Goal: Task Accomplishment & Management: Manage account settings

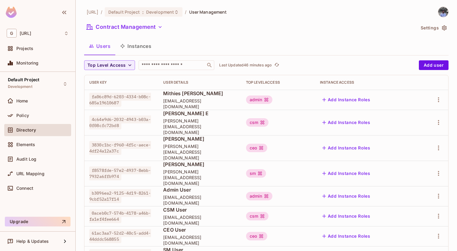
scroll to position [12, 0]
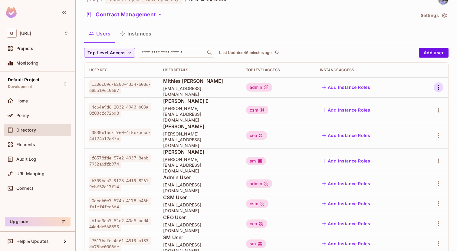
click at [438, 89] on icon "button" at bounding box center [438, 87] width 1 height 5
click at [412, 129] on div "Delete User" at bounding box center [415, 128] width 24 height 6
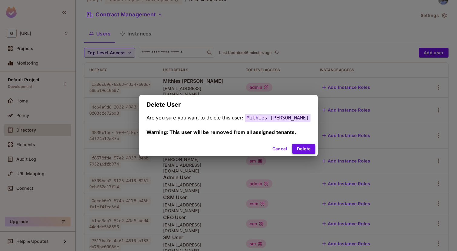
click at [292, 146] on button "Delete" at bounding box center [303, 149] width 23 height 10
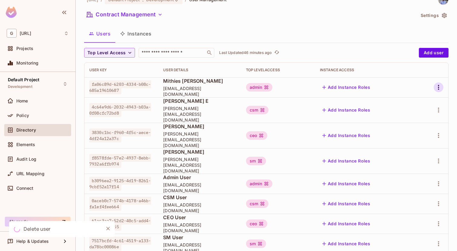
click at [441, 87] on icon "button" at bounding box center [438, 87] width 7 height 7
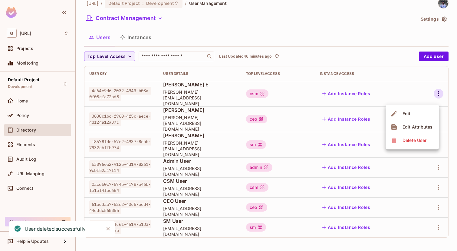
scroll to position [0, 0]
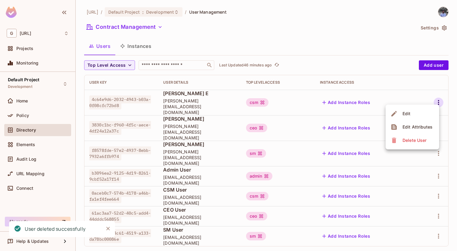
click at [418, 144] on span "Delete User" at bounding box center [415, 140] width 28 height 10
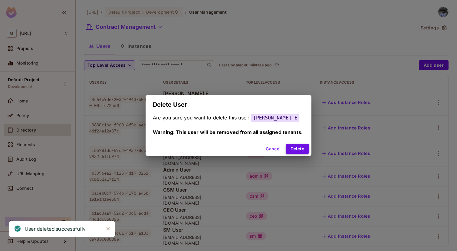
click at [300, 146] on button "Delete" at bounding box center [297, 149] width 23 height 10
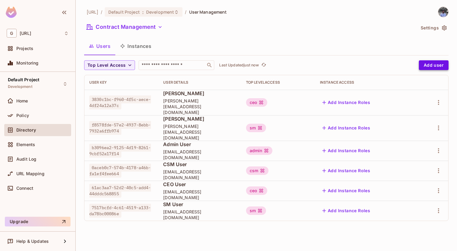
click at [436, 66] on button "Add user" at bounding box center [434, 65] width 30 height 10
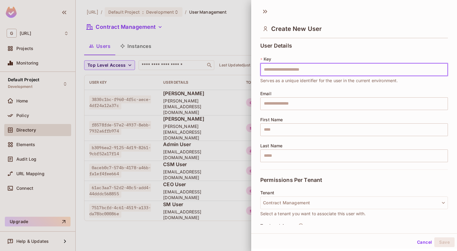
click at [356, 71] on input "text" at bounding box center [354, 69] width 188 height 13
paste input "**********"
type input "**********"
click at [310, 105] on input "text" at bounding box center [354, 103] width 188 height 13
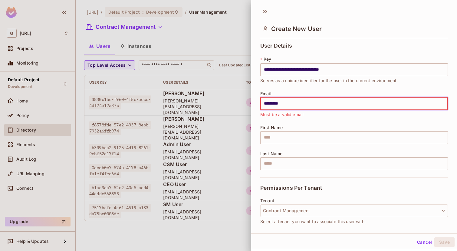
type input "**********"
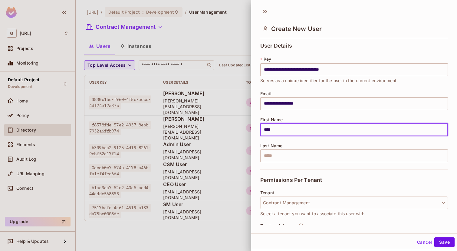
type input "*******"
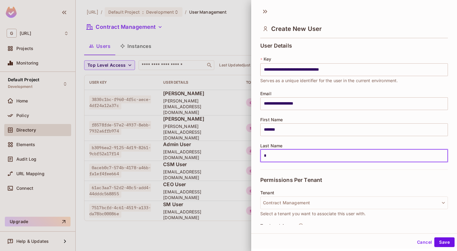
type input "*********"
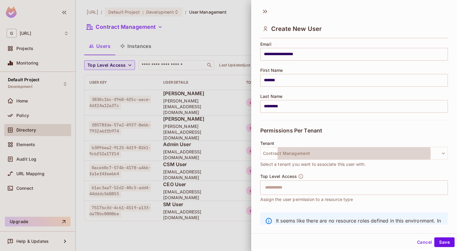
scroll to position [77, 0]
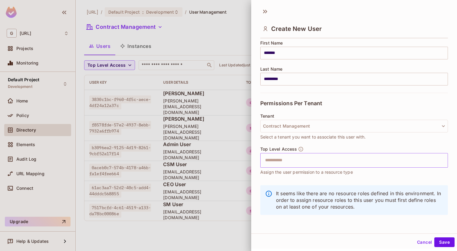
click at [303, 157] on input "text" at bounding box center [349, 160] width 175 height 12
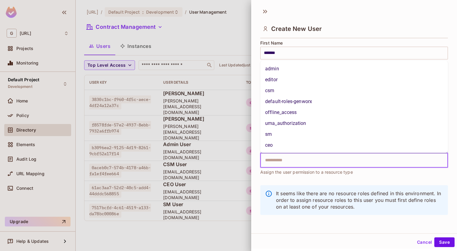
click at [278, 70] on li "admin" at bounding box center [354, 68] width 188 height 11
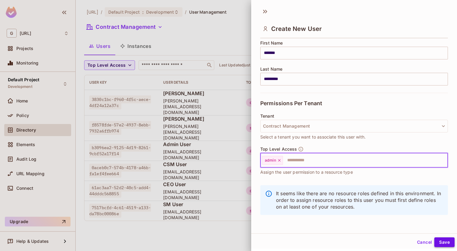
click at [443, 239] on button "Save" at bounding box center [445, 242] width 20 height 10
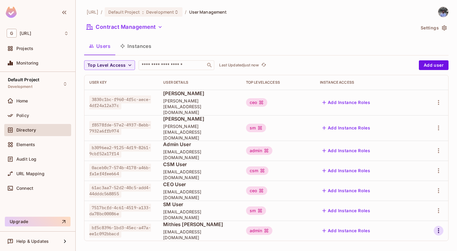
click at [439, 227] on icon "button" at bounding box center [438, 230] width 7 height 7
click at [417, 233] on span "Delete User" at bounding box center [415, 237] width 28 height 10
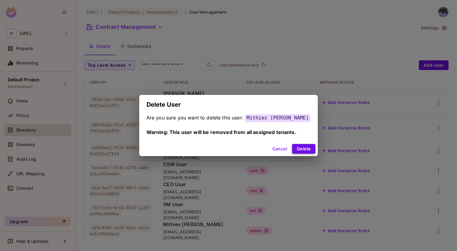
click at [296, 149] on button "Delete" at bounding box center [303, 149] width 23 height 10
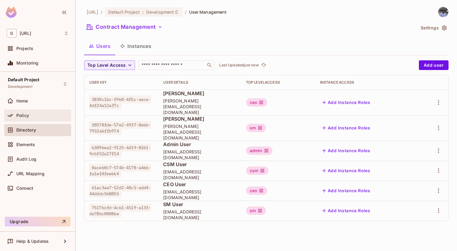
click at [24, 114] on span "Policy" at bounding box center [22, 115] width 13 height 5
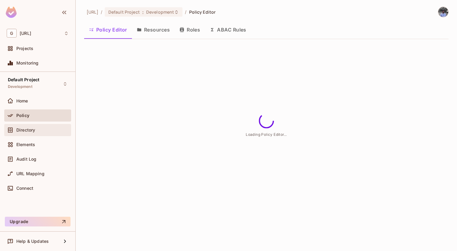
click at [29, 126] on div "Directory" at bounding box center [38, 129] width 62 height 7
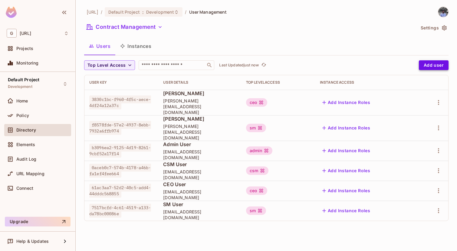
click at [425, 62] on button "Add user" at bounding box center [434, 65] width 30 height 10
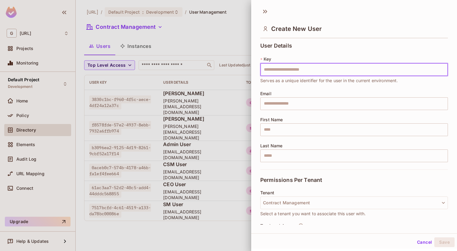
click at [331, 73] on input "text" at bounding box center [354, 69] width 188 height 13
type input "**********"
click at [300, 105] on input "text" at bounding box center [354, 103] width 188 height 13
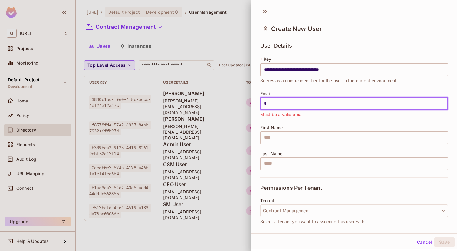
type input "**********"
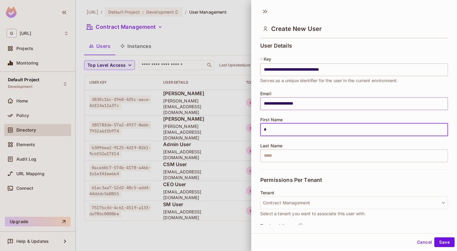
type input "*******"
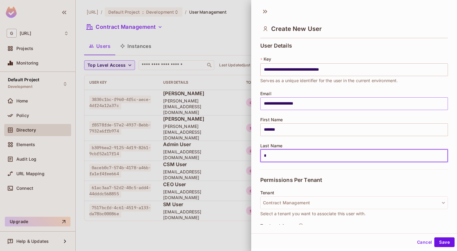
type input "*********"
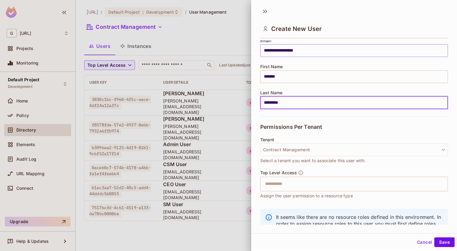
scroll to position [77, 0]
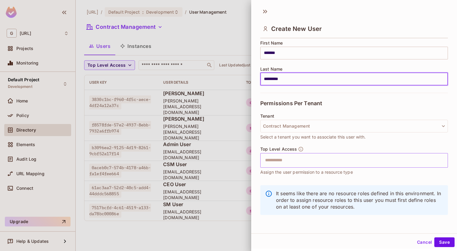
click at [303, 157] on input "text" at bounding box center [349, 160] width 175 height 12
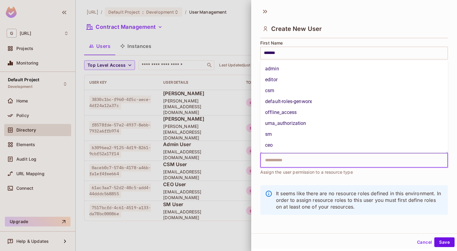
type input "*"
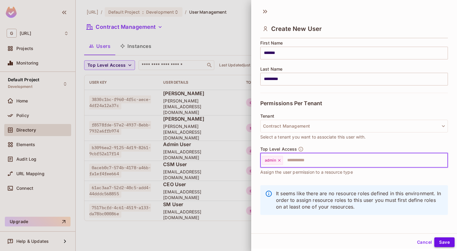
click at [439, 244] on button "Save" at bounding box center [445, 242] width 20 height 10
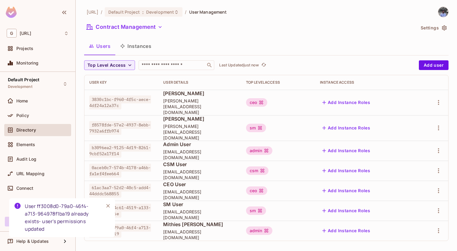
click at [109, 204] on icon "Close" at bounding box center [108, 206] width 6 height 6
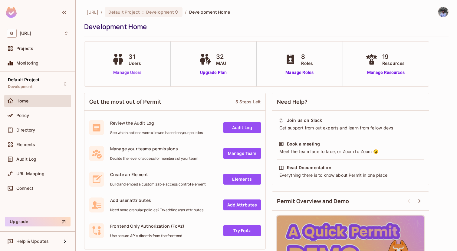
click at [131, 73] on link "Manage Users" at bounding box center [128, 72] width 34 height 6
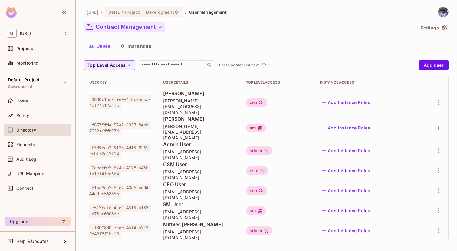
click at [121, 27] on button "Contract Management" at bounding box center [124, 27] width 81 height 10
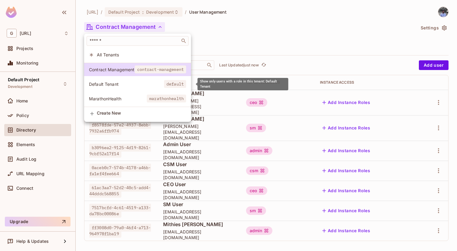
click at [119, 79] on li "Default Tenant default" at bounding box center [137, 84] width 107 height 13
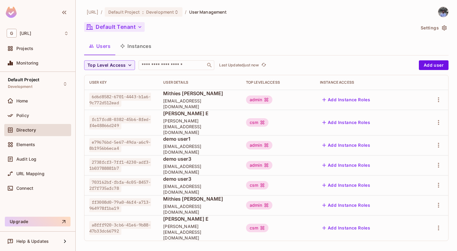
click at [116, 27] on button "Default Tenant" at bounding box center [114, 27] width 61 height 10
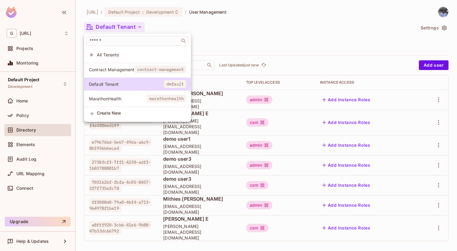
click at [116, 98] on span "MarathonHealth" at bounding box center [118, 99] width 58 height 6
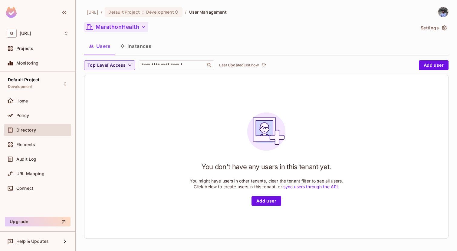
click at [123, 25] on button "MarathonHealth" at bounding box center [116, 27] width 64 height 10
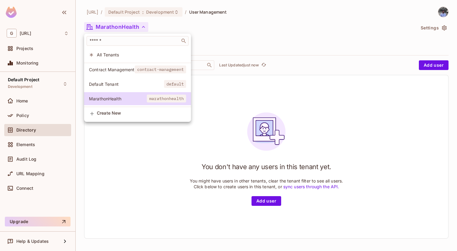
click at [121, 83] on span "Default Tenant" at bounding box center [126, 84] width 75 height 6
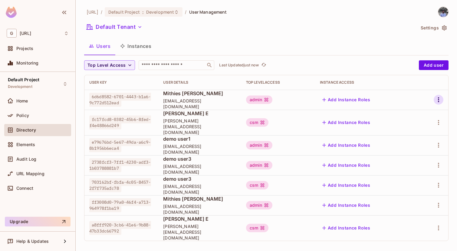
click at [439, 102] on icon "button" at bounding box center [438, 99] width 1 height 5
click at [423, 143] on span "Delete User" at bounding box center [415, 140] width 28 height 10
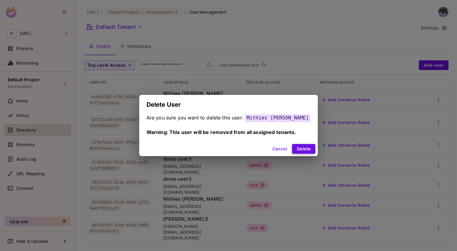
click at [300, 152] on button "Delete" at bounding box center [303, 149] width 23 height 10
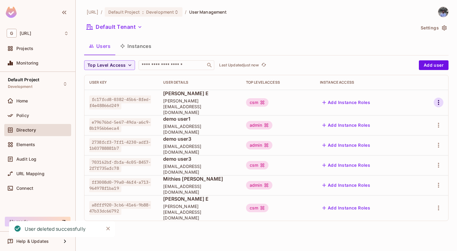
click at [436, 103] on icon "button" at bounding box center [438, 102] width 7 height 7
click at [410, 144] on span "Delete User" at bounding box center [415, 140] width 28 height 10
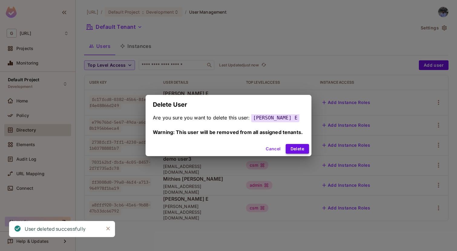
click at [304, 148] on button "Delete" at bounding box center [297, 149] width 23 height 10
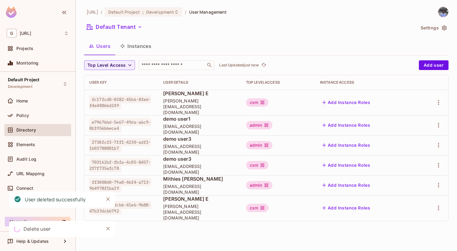
click at [438, 94] on td at bounding box center [432, 102] width 31 height 25
click at [438, 101] on icon "button" at bounding box center [438, 102] width 7 height 7
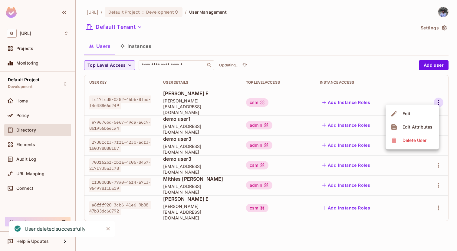
click at [404, 136] on span "Delete User" at bounding box center [415, 140] width 28 height 10
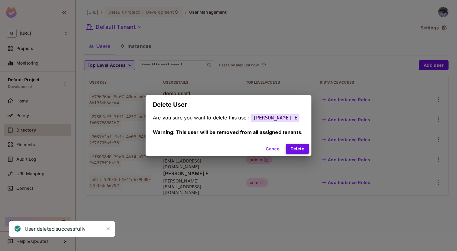
click at [296, 146] on button "Delete" at bounding box center [297, 149] width 23 height 10
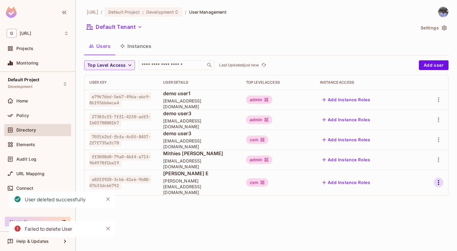
click at [439, 180] on icon "button" at bounding box center [438, 182] width 7 height 7
click at [405, 221] on div "Delete User" at bounding box center [415, 220] width 24 height 6
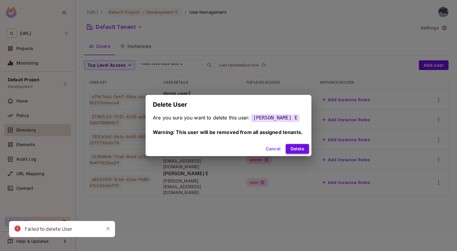
click at [297, 148] on button "Delete" at bounding box center [297, 149] width 23 height 10
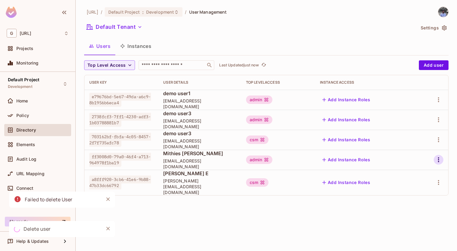
click at [437, 160] on icon "button" at bounding box center [438, 159] width 7 height 7
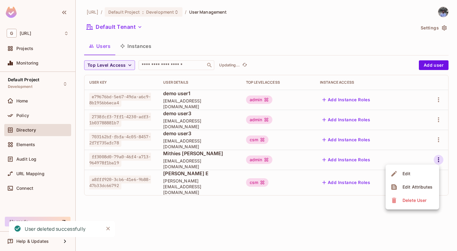
click at [412, 197] on div "Delete User" at bounding box center [415, 200] width 24 height 6
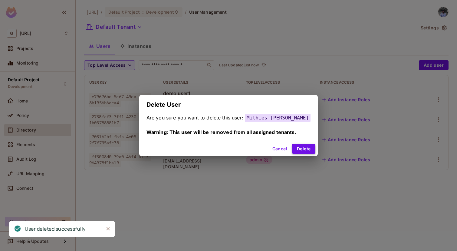
click at [301, 149] on button "Delete" at bounding box center [303, 149] width 23 height 10
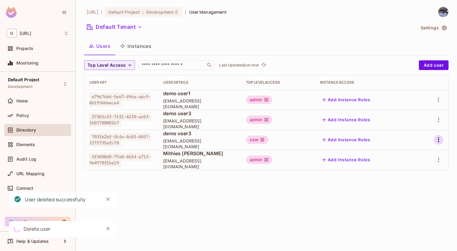
click at [436, 143] on icon "button" at bounding box center [438, 139] width 7 height 7
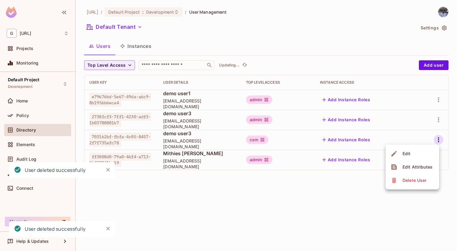
click at [403, 183] on div "Delete User" at bounding box center [415, 180] width 24 height 6
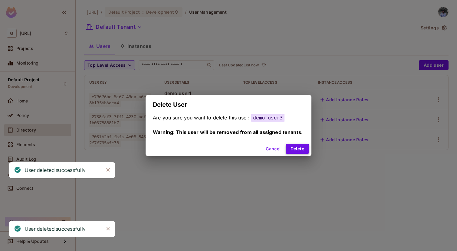
click at [299, 149] on button "Delete" at bounding box center [297, 149] width 23 height 10
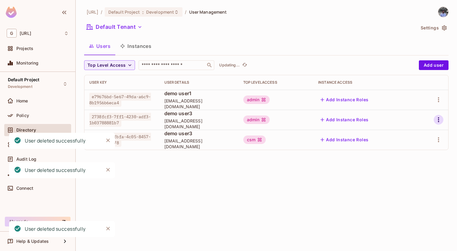
click at [437, 120] on icon "button" at bounding box center [438, 119] width 7 height 7
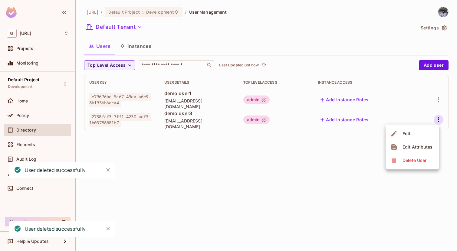
click at [413, 156] on span "Delete User" at bounding box center [415, 160] width 28 height 10
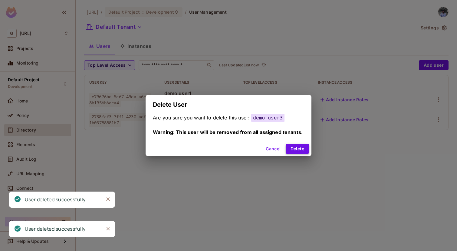
click at [301, 145] on button "Delete" at bounding box center [297, 149] width 23 height 10
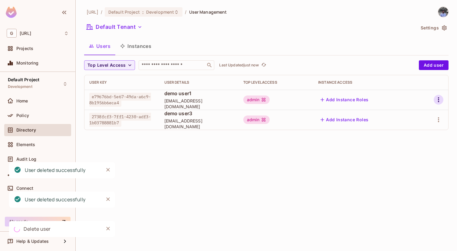
click at [438, 101] on icon "button" at bounding box center [438, 99] width 7 height 7
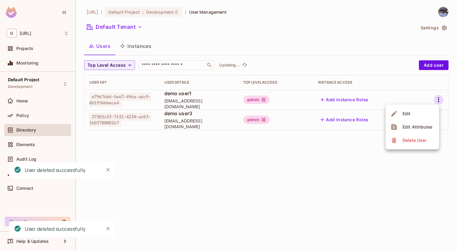
click at [414, 134] on li "Delete User" at bounding box center [413, 140] width 54 height 13
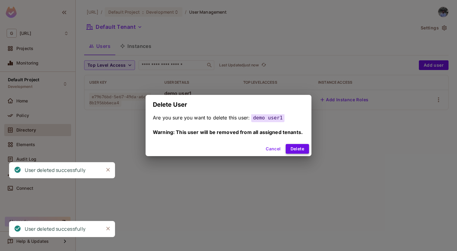
click at [297, 147] on button "Delete" at bounding box center [297, 149] width 23 height 10
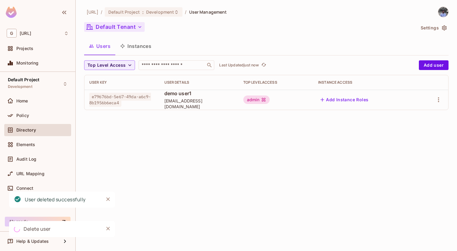
click at [114, 23] on button "Default Tenant" at bounding box center [114, 27] width 61 height 10
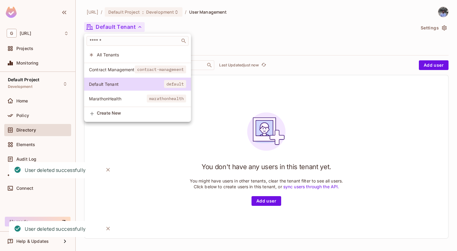
click at [121, 72] on span "Contract Management" at bounding box center [112, 70] width 46 height 6
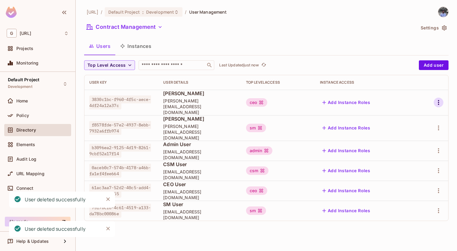
click at [439, 100] on icon "button" at bounding box center [438, 102] width 1 height 5
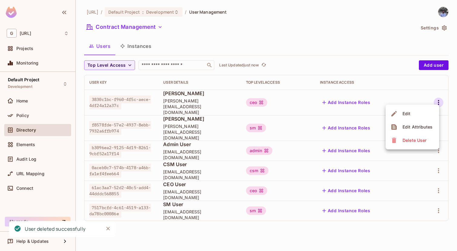
click at [421, 139] on div "Delete User" at bounding box center [415, 140] width 24 height 6
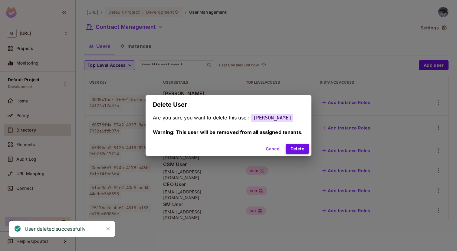
click at [296, 147] on button "Delete" at bounding box center [297, 149] width 23 height 10
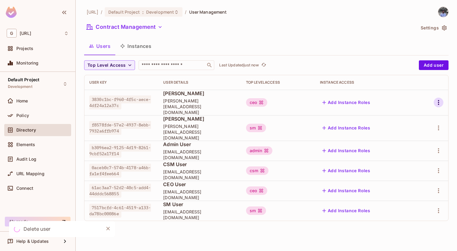
click at [438, 103] on icon "button" at bounding box center [438, 102] width 7 height 7
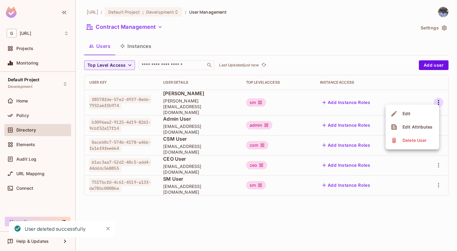
click at [402, 142] on span "Delete User" at bounding box center [415, 140] width 28 height 10
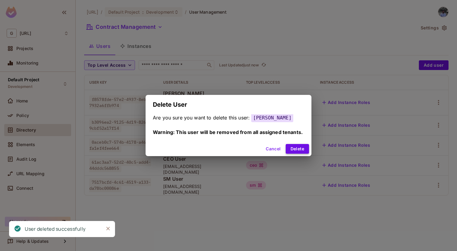
click at [300, 149] on button "Delete" at bounding box center [297, 149] width 23 height 10
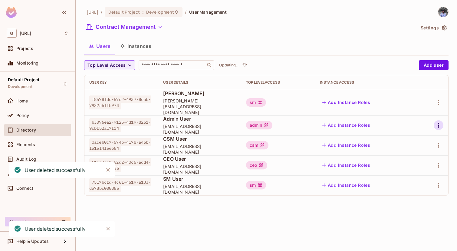
click at [435, 122] on icon "button" at bounding box center [438, 124] width 7 height 7
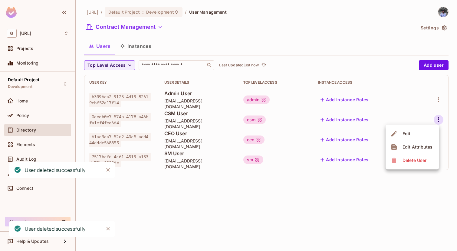
click at [404, 158] on div "Delete User" at bounding box center [415, 160] width 24 height 6
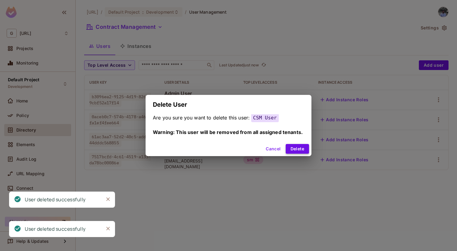
click at [303, 150] on button "Delete" at bounding box center [297, 149] width 23 height 10
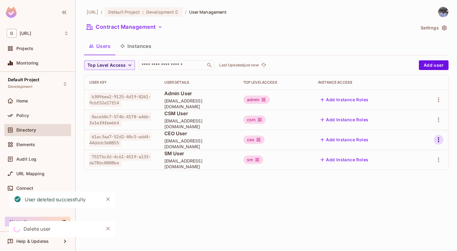
click at [437, 141] on icon "button" at bounding box center [438, 139] width 7 height 7
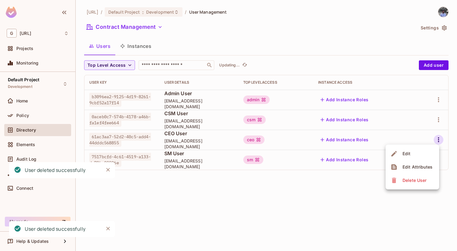
click at [403, 177] on div "Delete User" at bounding box center [415, 180] width 24 height 6
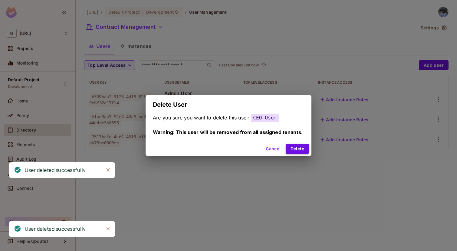
click at [301, 149] on button "Delete" at bounding box center [297, 149] width 23 height 10
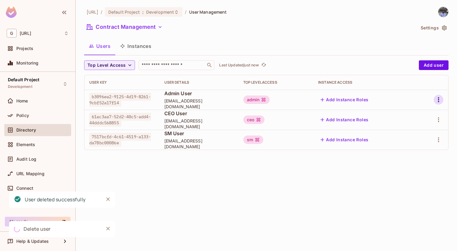
click at [438, 104] on button "button" at bounding box center [439, 100] width 10 height 10
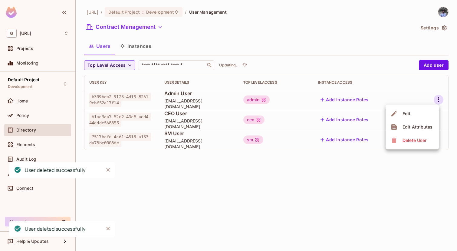
click at [414, 137] on div "Delete User" at bounding box center [415, 140] width 24 height 6
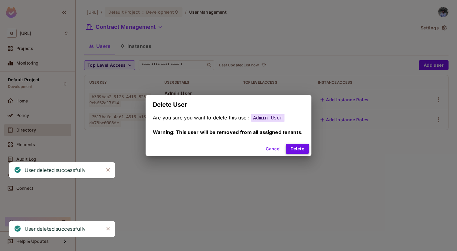
click at [295, 144] on button "Delete" at bounding box center [297, 149] width 23 height 10
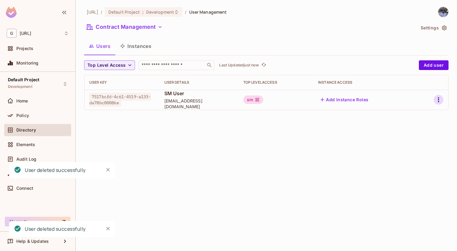
click at [438, 100] on icon "button" at bounding box center [438, 99] width 1 height 5
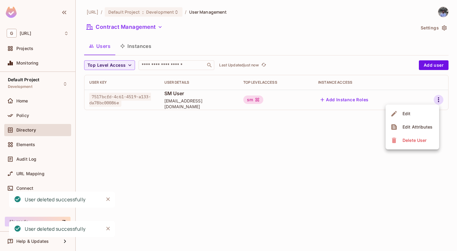
click at [404, 143] on span "Delete User" at bounding box center [415, 140] width 28 height 10
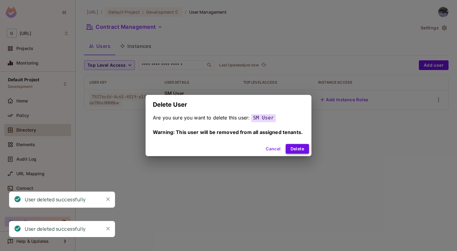
click at [296, 150] on button "Delete" at bounding box center [297, 149] width 23 height 10
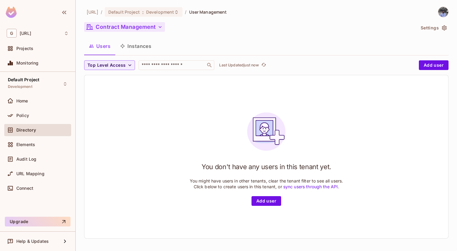
click at [112, 29] on button "Contract Management" at bounding box center [124, 27] width 81 height 10
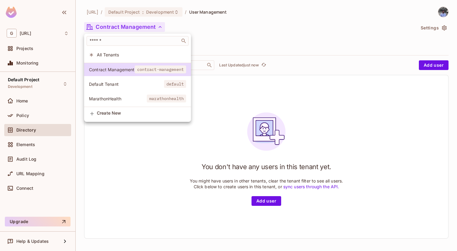
click at [114, 87] on span "Default Tenant" at bounding box center [126, 84] width 75 height 6
